Goal: Information Seeking & Learning: Learn about a topic

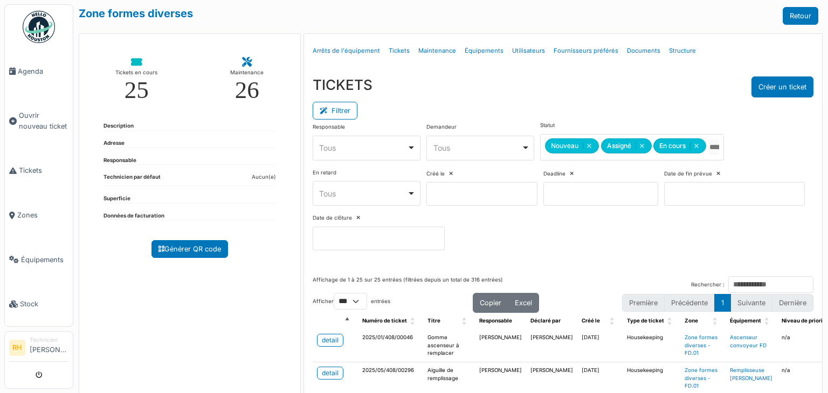
select select "***"
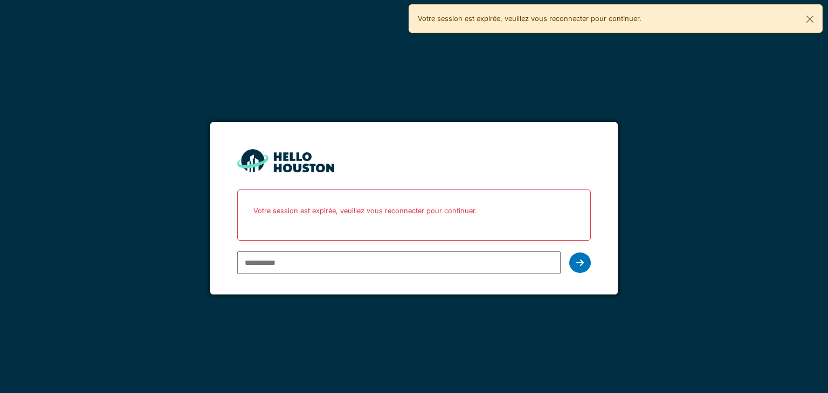
click at [386, 266] on input "email" at bounding box center [398, 263] width 323 height 23
type input "**********"
click at [581, 261] on icon at bounding box center [580, 263] width 8 height 9
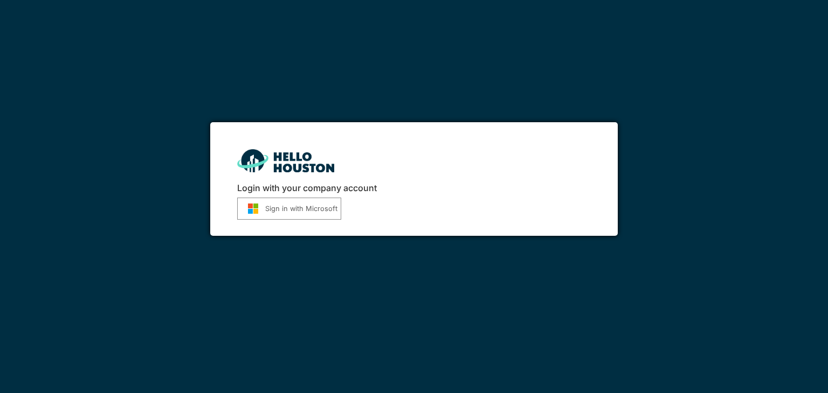
click at [253, 203] on img "submit" at bounding box center [253, 208] width 24 height 11
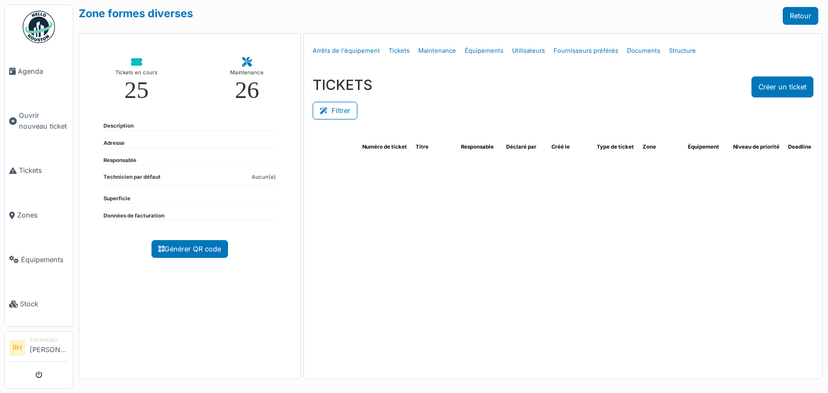
select select "***"
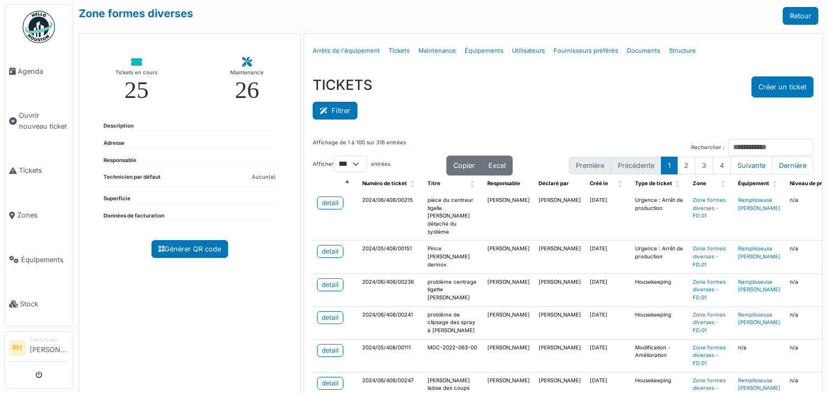
click at [337, 104] on button "Filtrer" at bounding box center [335, 111] width 45 height 18
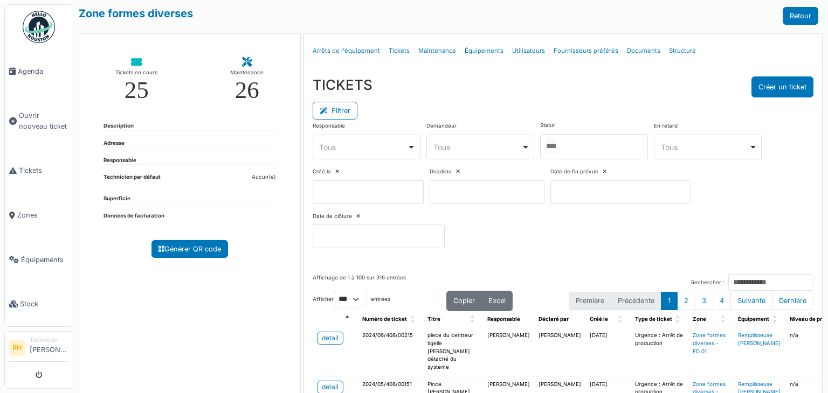
click at [620, 151] on div at bounding box center [594, 146] width 108 height 25
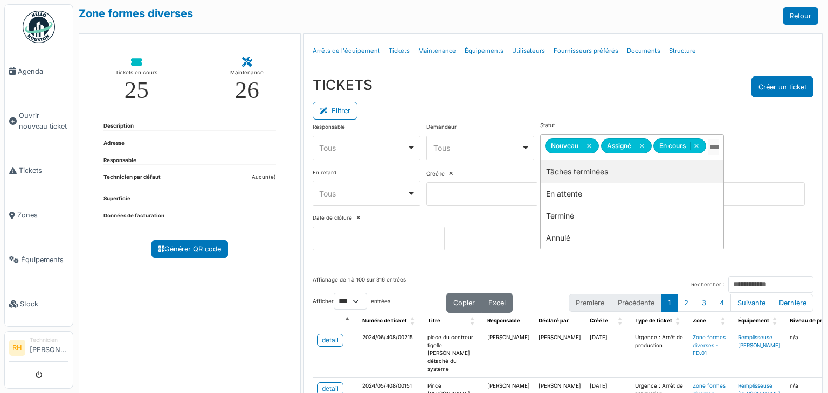
click at [576, 106] on div "Filtrer" at bounding box center [563, 110] width 501 height 24
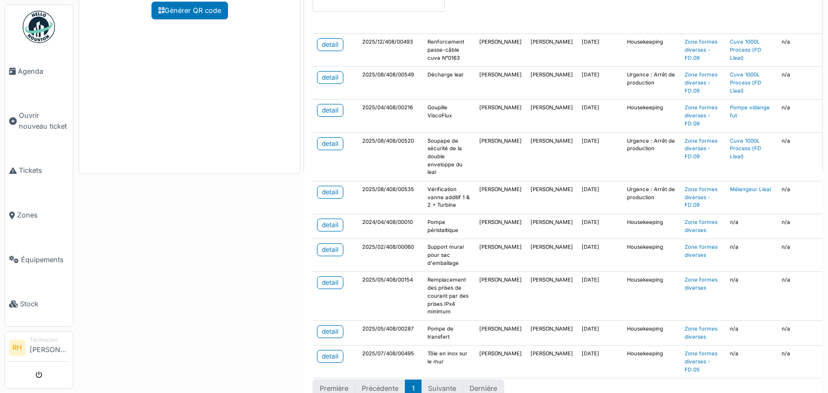
scroll to position [252, 0]
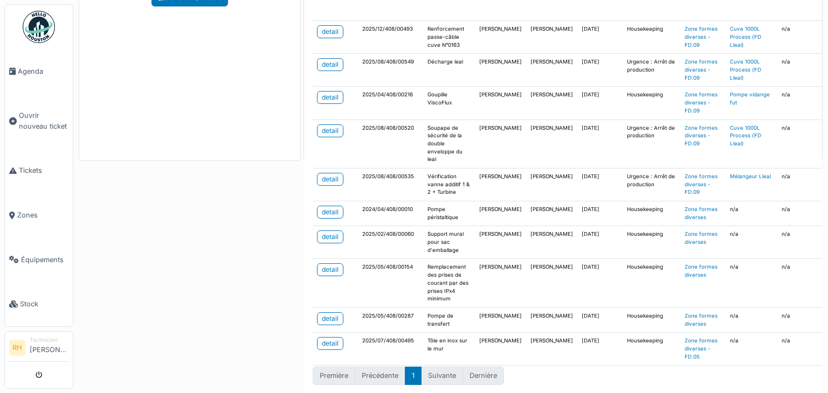
click at [221, 279] on div "Zone formes diverses Retour Tickets en cours 25 Maintenance 26 Description Adre…" at bounding box center [450, 196] width 755 height 393
click at [163, 162] on div "Zone formes diverses Retour Tickets en cours 25 Maintenance 26 Description Adre…" at bounding box center [450, 196] width 755 height 393
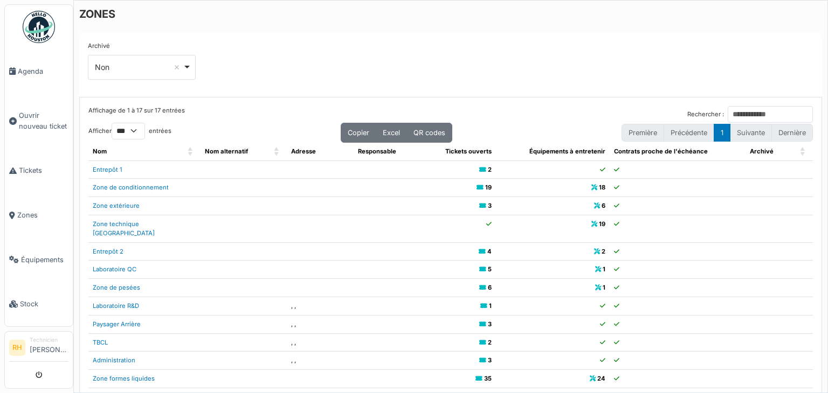
select select "***"
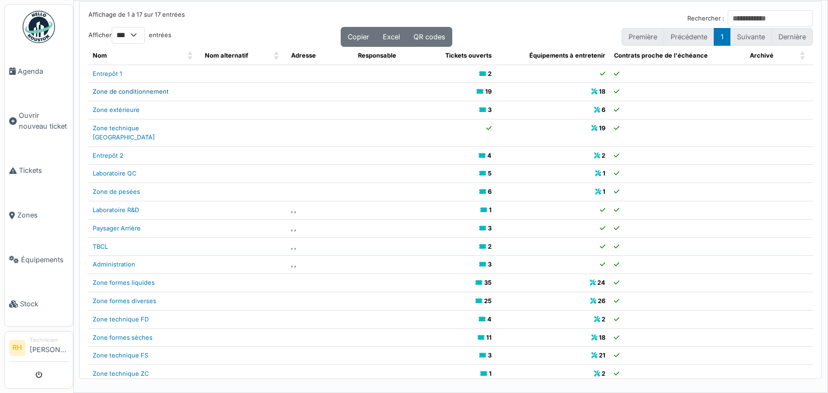
click at [136, 91] on link "Zone de conditionnement" at bounding box center [131, 92] width 76 height 8
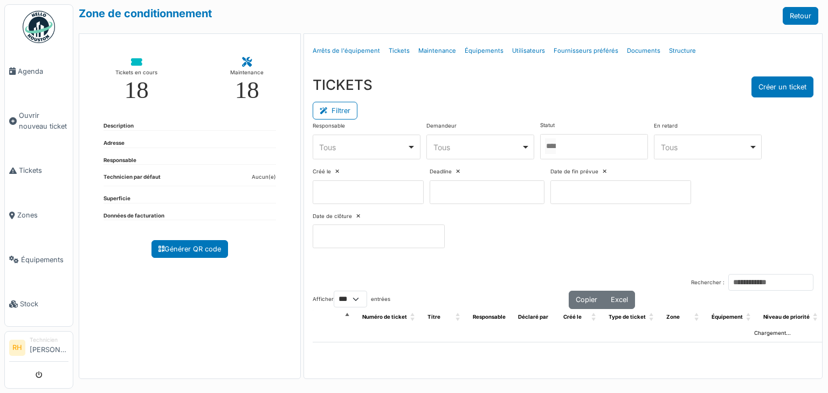
select select "***"
drag, startPoint x: 586, startPoint y: 141, endPoint x: 586, endPoint y: 149, distance: 8.1
click at [587, 141] on div at bounding box center [594, 146] width 108 height 25
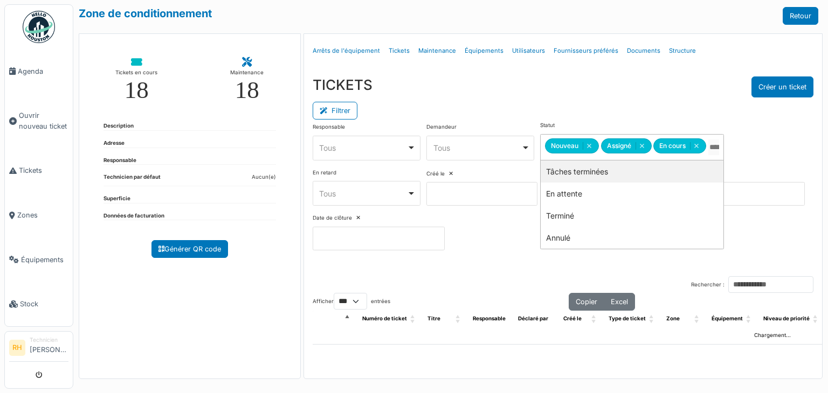
click at [613, 67] on div "Menu Détails Arrêts de l'équipement Tickets Maintenance Équipements Utilisateur…" at bounding box center [563, 51] width 518 height 34
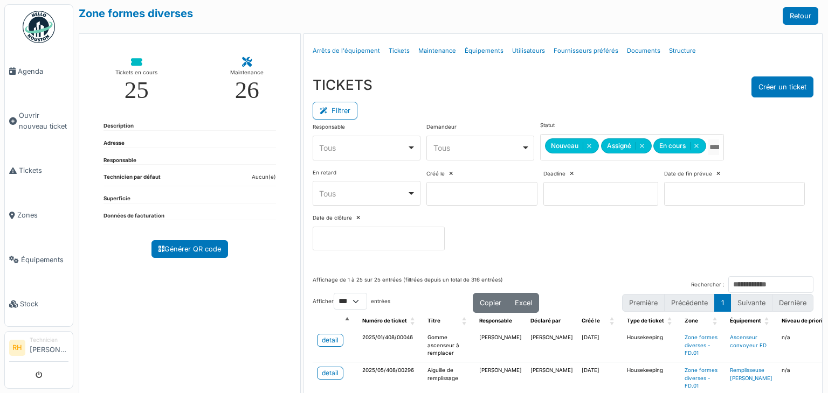
select select "***"
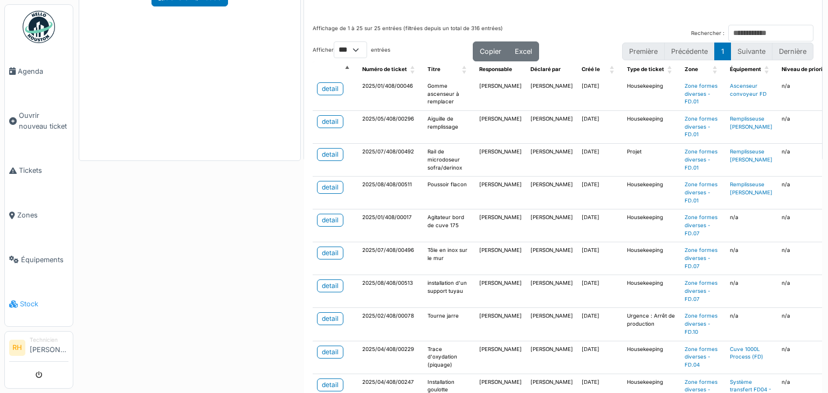
scroll to position [571, 0]
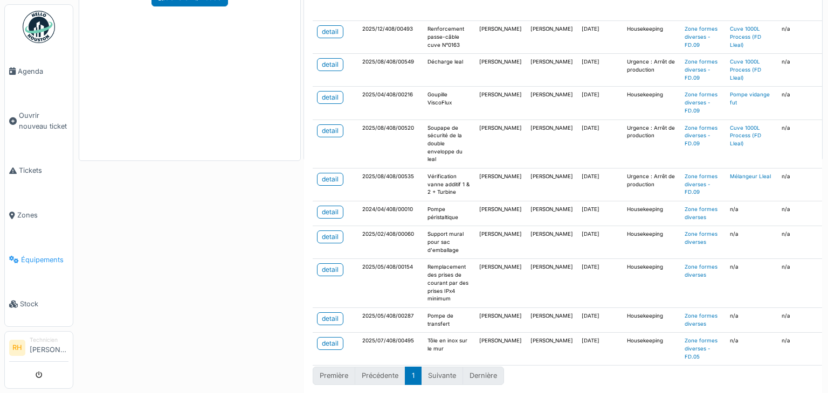
click at [49, 255] on span "Équipements" at bounding box center [44, 260] width 47 height 10
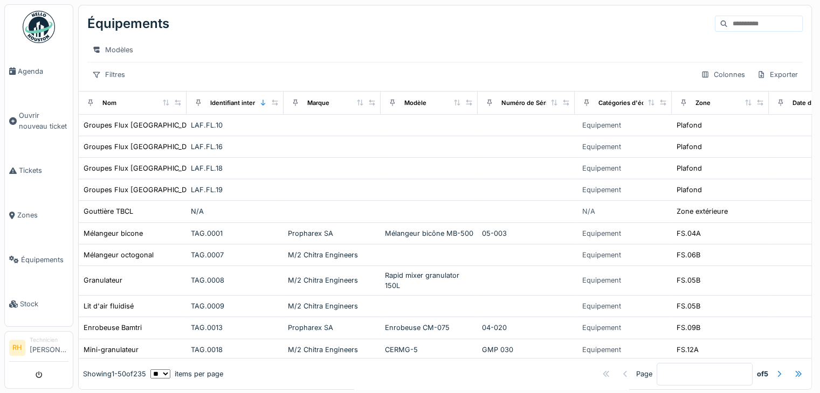
click at [750, 23] on input at bounding box center [765, 23] width 74 height 15
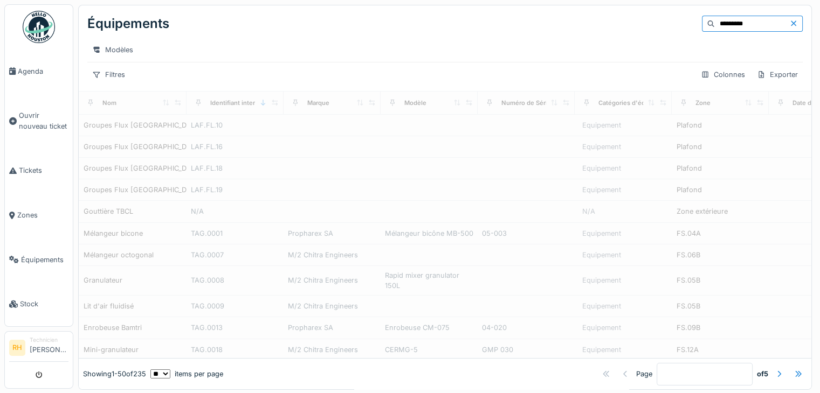
type input "*********"
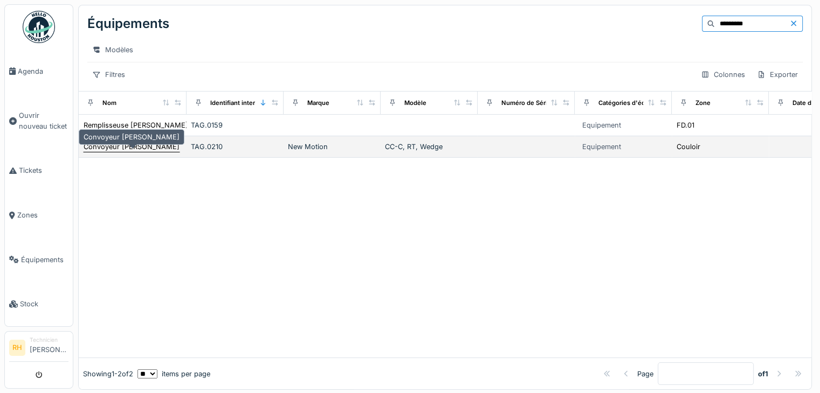
click at [134, 151] on div "Convoyeur [PERSON_NAME]" at bounding box center [132, 147] width 96 height 10
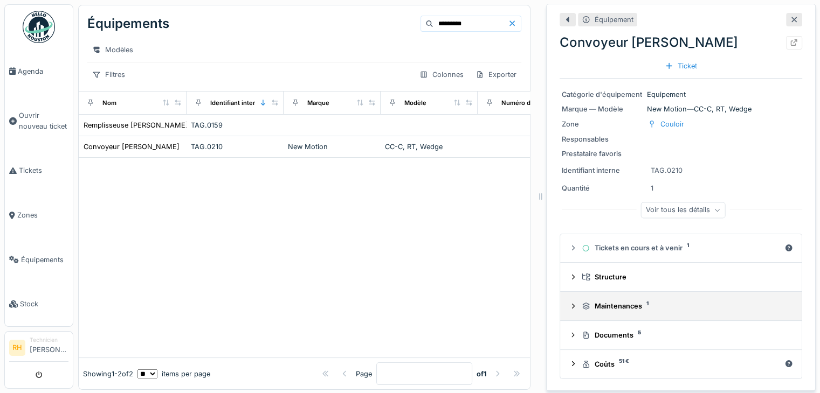
click at [569, 303] on div at bounding box center [573, 306] width 9 height 10
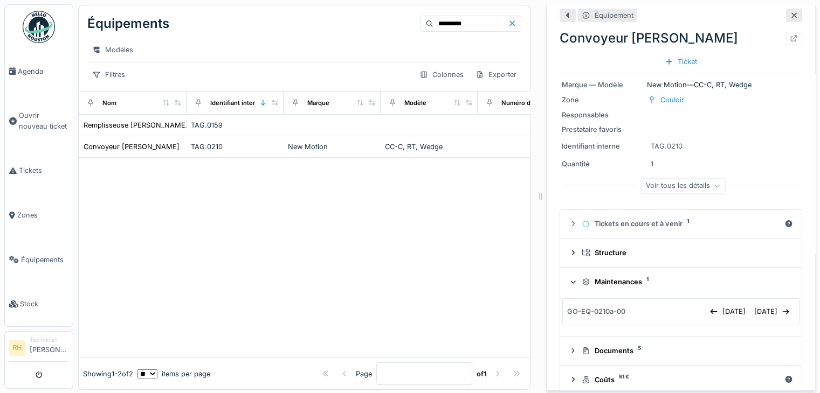
scroll to position [37, 0]
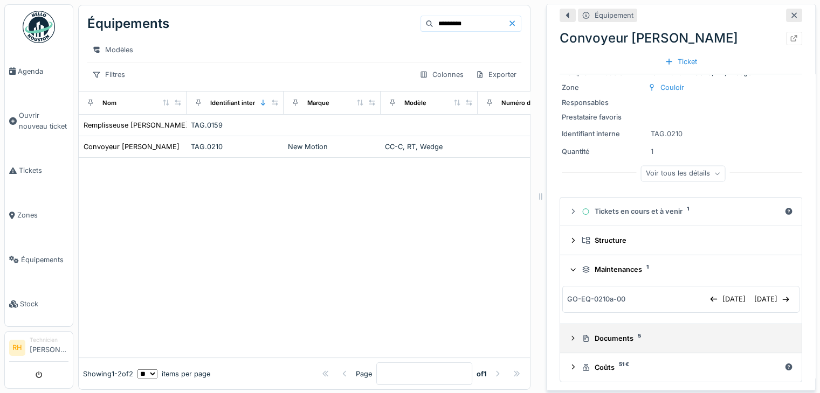
click at [572, 336] on icon at bounding box center [573, 338] width 3 height 5
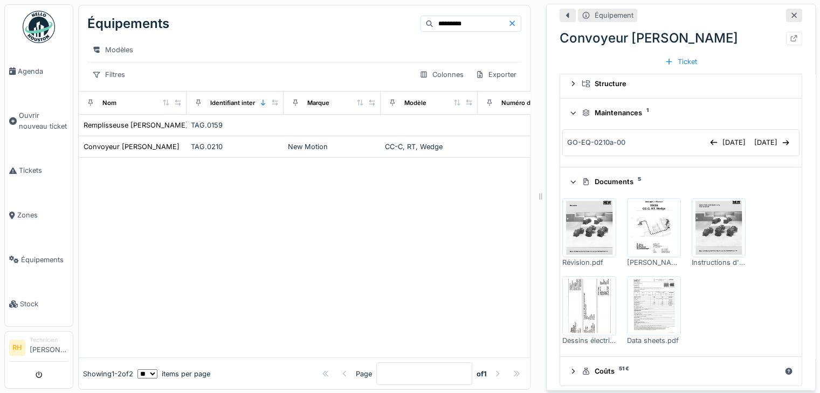
scroll to position [198, 0]
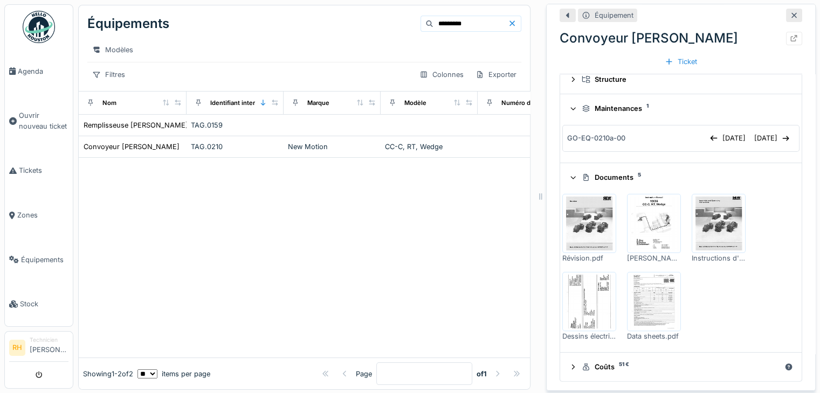
click at [573, 219] on img at bounding box center [589, 224] width 49 height 54
click at [642, 227] on img at bounding box center [653, 224] width 49 height 54
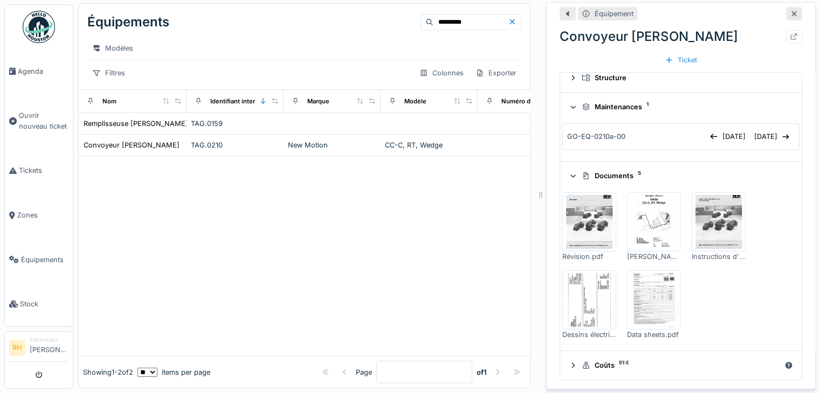
scroll to position [10, 0]
click at [694, 222] on img at bounding box center [718, 222] width 49 height 54
click at [588, 292] on img at bounding box center [589, 300] width 49 height 54
click at [655, 278] on img at bounding box center [653, 300] width 49 height 54
click at [147, 116] on td "Remplisseuse [PERSON_NAME]" at bounding box center [133, 124] width 108 height 22
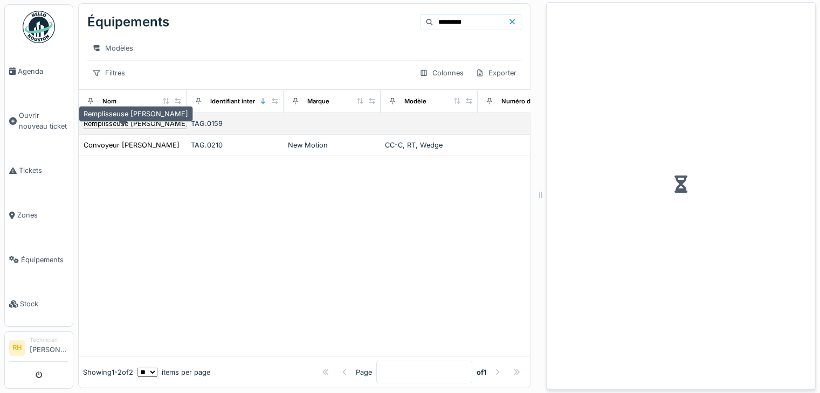
click at [148, 120] on div "Remplisseuse [PERSON_NAME]" at bounding box center [136, 124] width 105 height 10
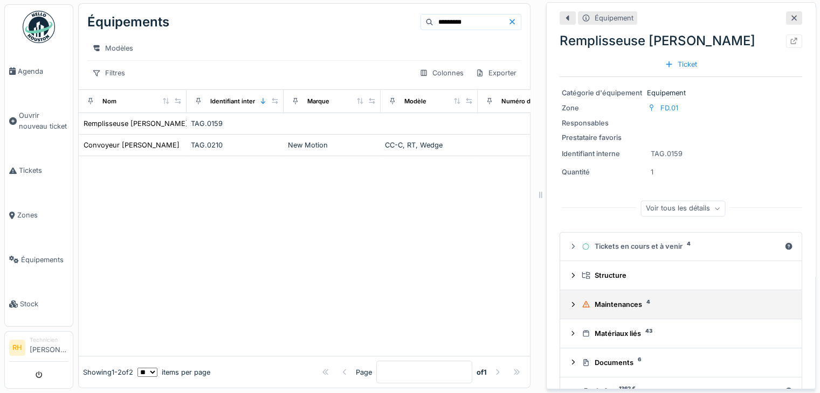
click at [569, 301] on icon at bounding box center [573, 304] width 9 height 7
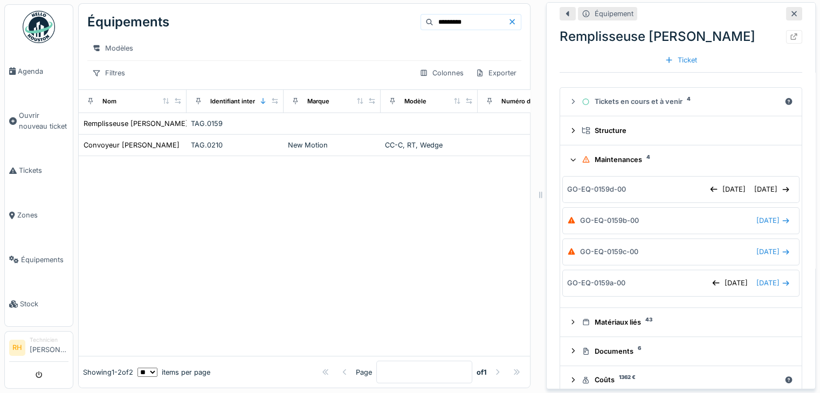
scroll to position [160, 0]
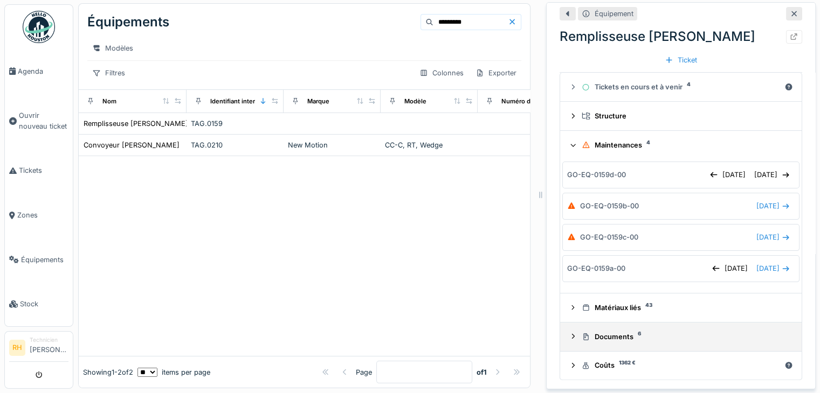
click at [569, 333] on icon at bounding box center [573, 336] width 9 height 7
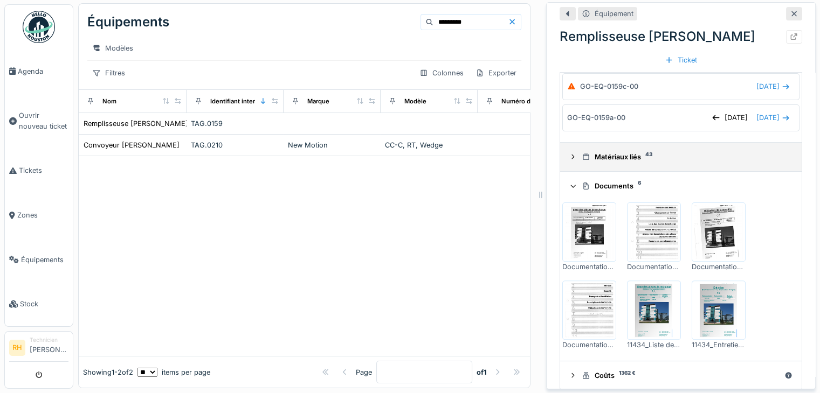
scroll to position [320, 0]
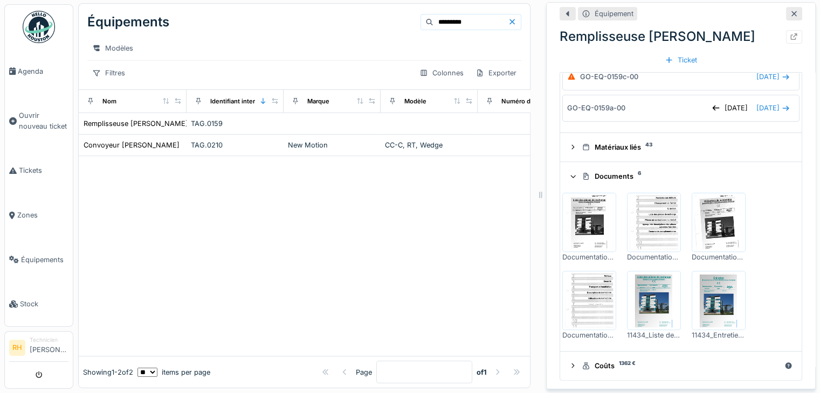
click at [591, 219] on img at bounding box center [589, 223] width 49 height 54
